Goal: Find specific page/section: Find specific page/section

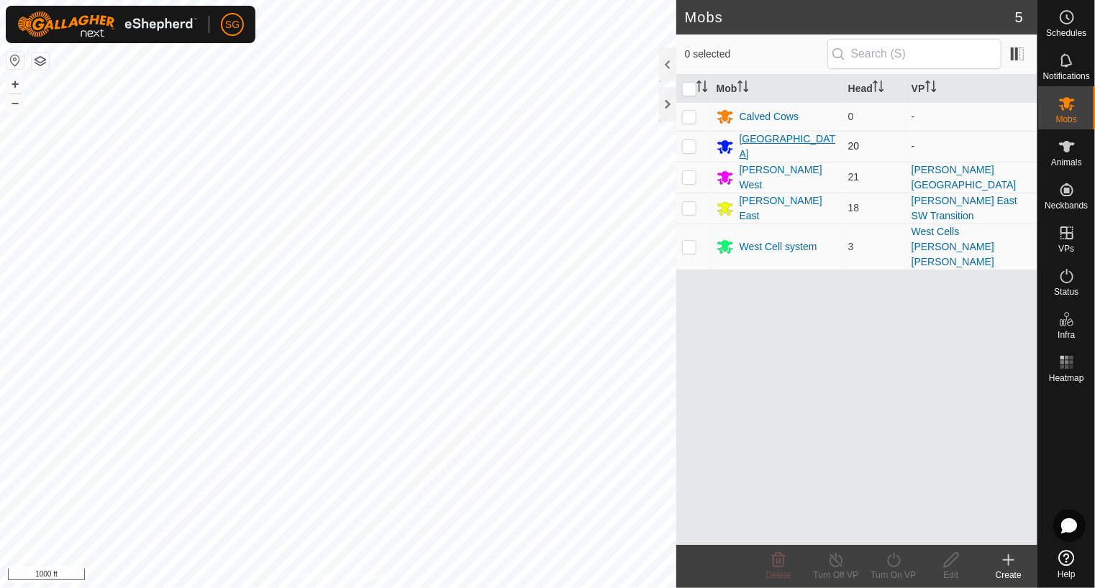
click at [773, 144] on div "[GEOGRAPHIC_DATA]" at bounding box center [787, 147] width 97 height 30
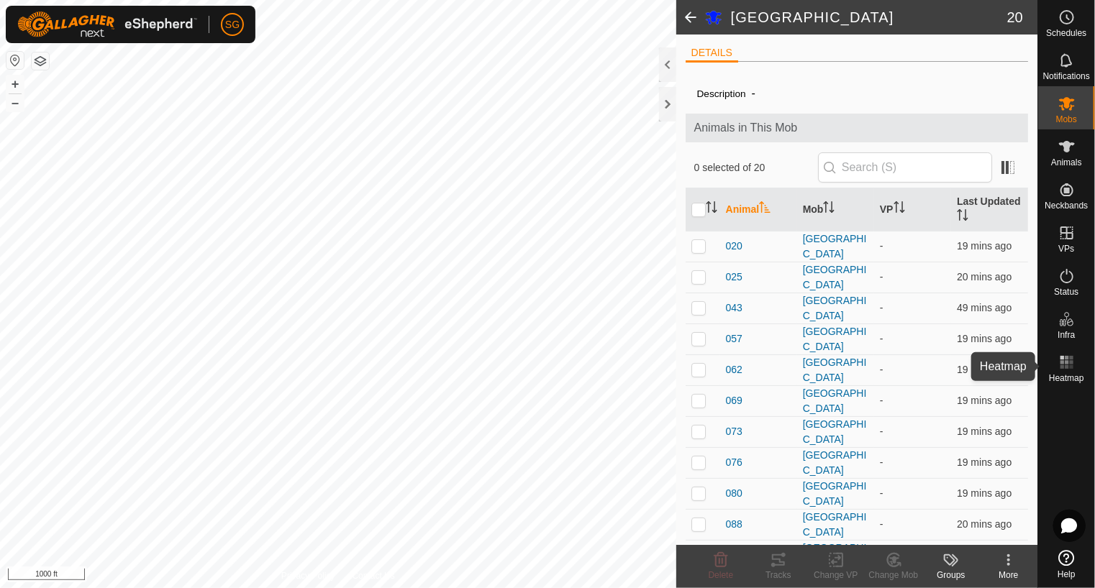
click at [1062, 362] on rect at bounding box center [1062, 362] width 4 height 4
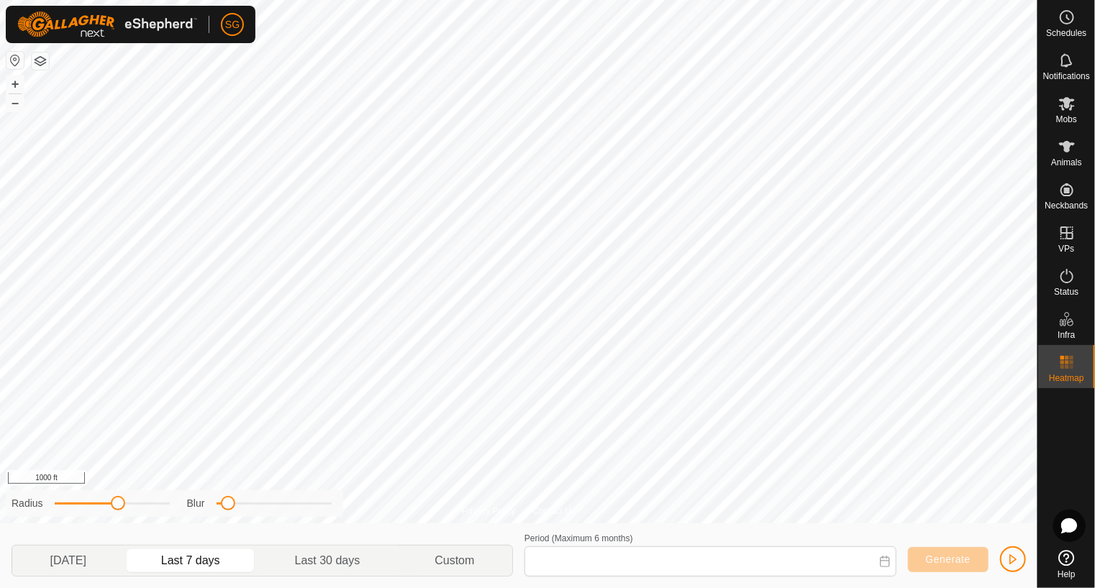
type input "[DATE] - [DATE]"
click at [901, 529] on div "Privacy Policy Contact Us 921 2828131976 [PERSON_NAME] East [PERSON_NAME] East …" at bounding box center [518, 294] width 1037 height 588
